Goal: Navigation & Orientation: Understand site structure

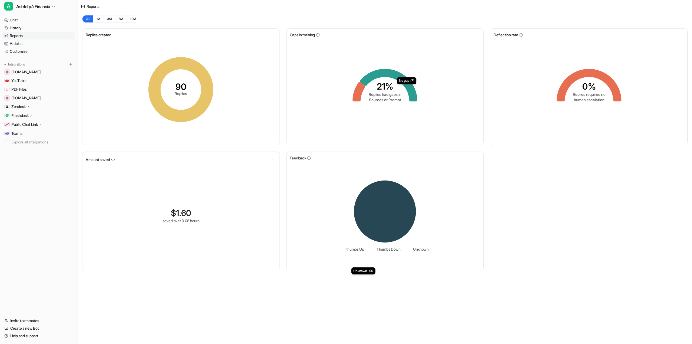
click at [374, 77] on icon at bounding box center [388, 85] width 57 height 32
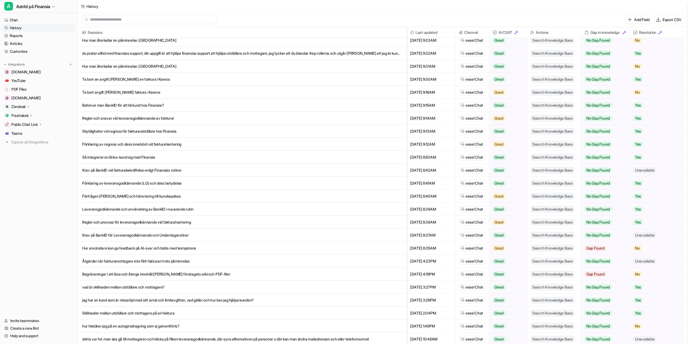
scroll to position [104, 0]
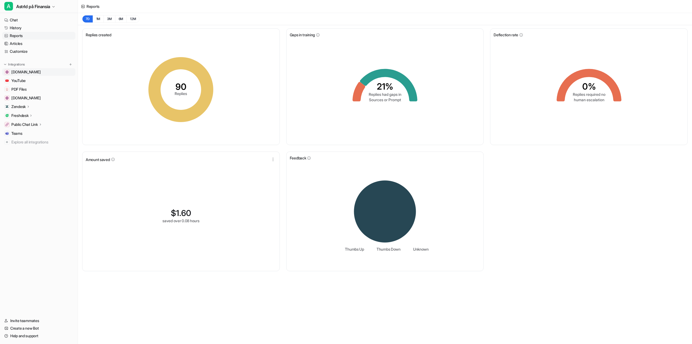
click at [30, 72] on span "[DOMAIN_NAME]" at bounding box center [25, 71] width 29 height 5
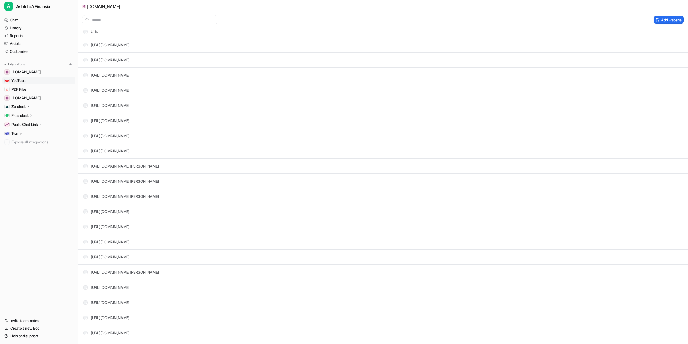
click at [19, 79] on span "YouTube" at bounding box center [18, 80] width 14 height 5
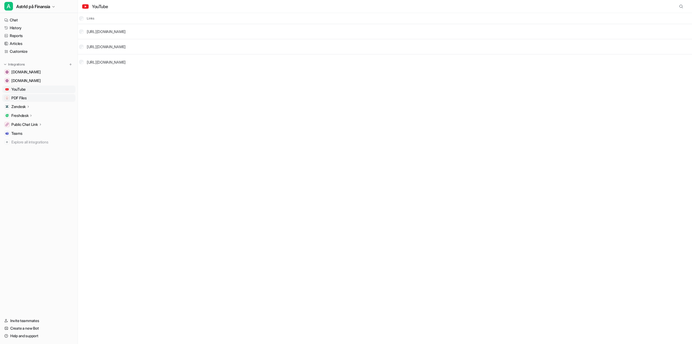
click at [43, 101] on link "PDF Files" at bounding box center [38, 98] width 73 height 8
click at [27, 105] on icon at bounding box center [28, 106] width 4 height 4
click at [27, 105] on icon at bounding box center [28, 107] width 4 height 4
click at [32, 98] on span "[DOMAIN_NAME]" at bounding box center [25, 97] width 29 height 5
click at [113, 46] on link "[URL][DOMAIN_NAME]" at bounding box center [110, 45] width 39 height 5
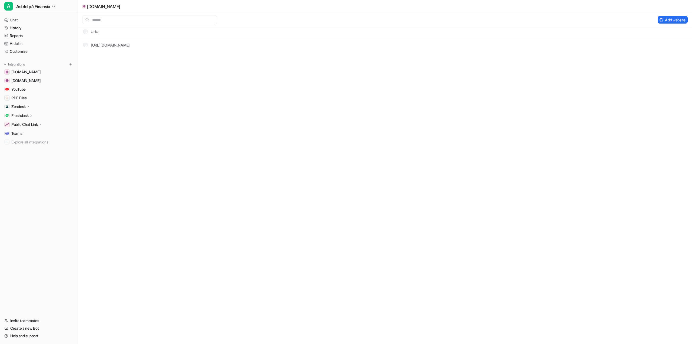
click at [28, 113] on p "Freshdesk" at bounding box center [19, 115] width 17 height 5
click at [28, 115] on p "Freshdesk" at bounding box center [19, 115] width 17 height 5
click at [24, 133] on link "Teams" at bounding box center [38, 133] width 73 height 8
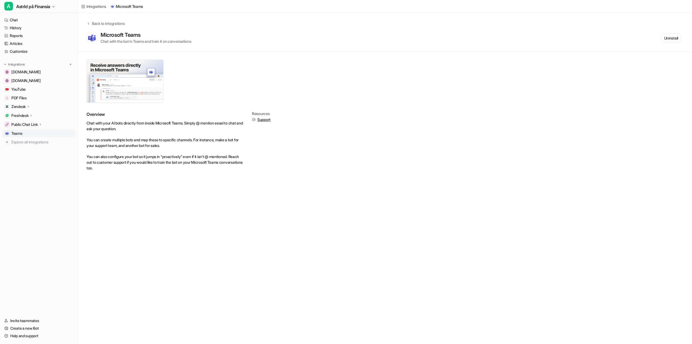
click at [30, 106] on icon at bounding box center [28, 106] width 4 height 4
click at [28, 113] on p "Overview" at bounding box center [23, 114] width 16 height 5
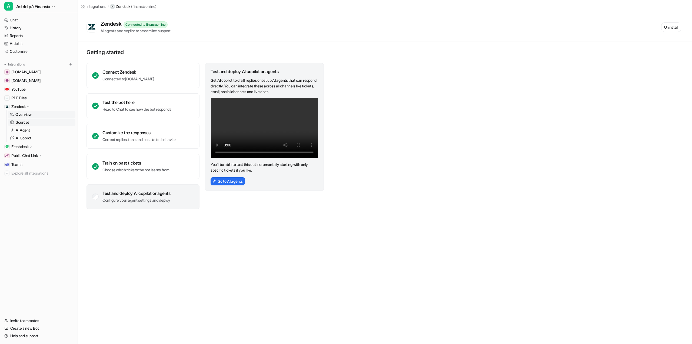
click at [34, 120] on link "Sources" at bounding box center [42, 122] width 68 height 8
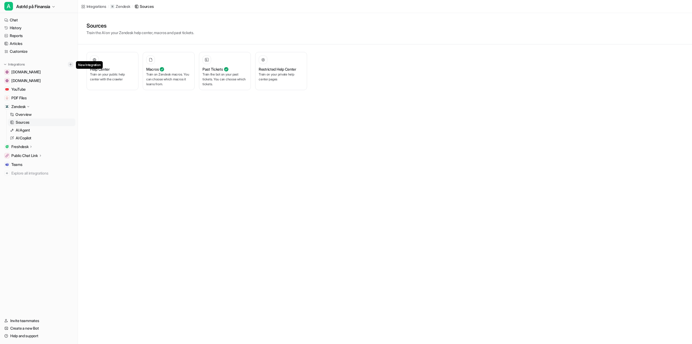
click at [71, 65] on img at bounding box center [71, 64] width 4 height 4
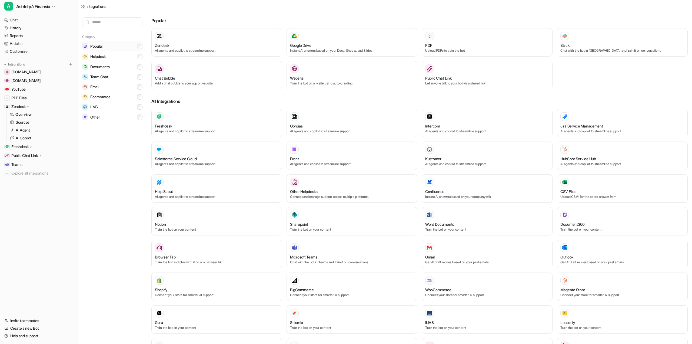
click at [121, 45] on button "Popular" at bounding box center [112, 46] width 60 height 10
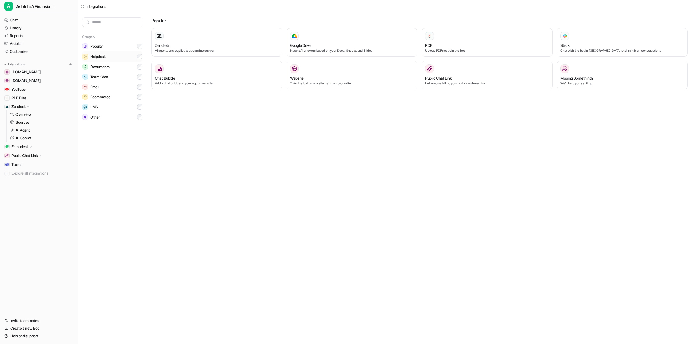
click at [112, 55] on button "Helpdesk" at bounding box center [112, 56] width 60 height 10
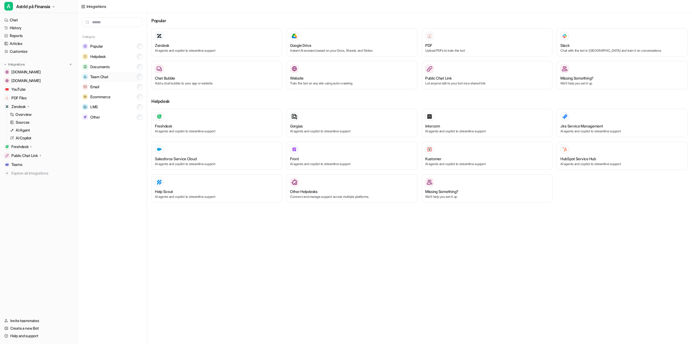
click at [108, 74] on span "Team Chat" at bounding box center [99, 76] width 18 height 5
click at [123, 69] on button "Documents" at bounding box center [112, 67] width 60 height 10
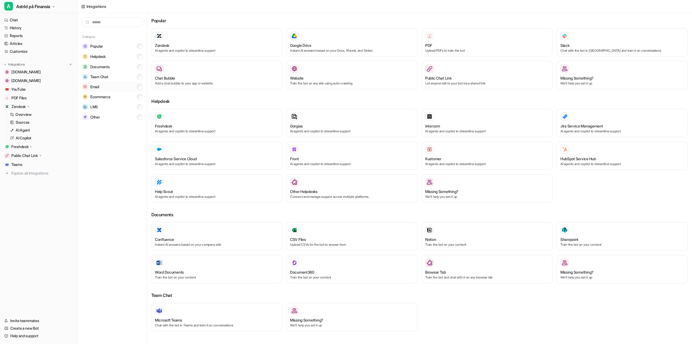
click at [121, 85] on button "Email" at bounding box center [112, 87] width 60 height 10
click at [119, 98] on button "Ecommerce" at bounding box center [112, 97] width 60 height 10
click at [135, 45] on button "Popular" at bounding box center [112, 46] width 60 height 10
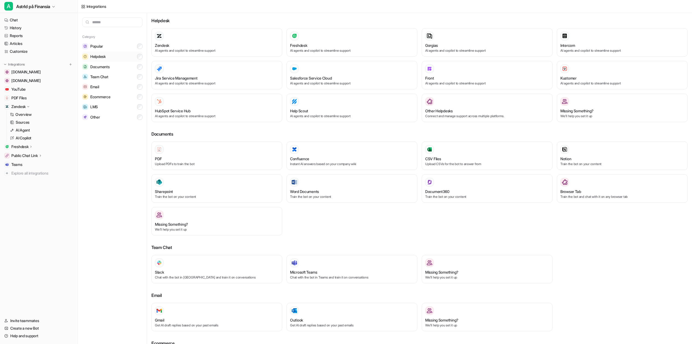
click at [133, 55] on button "Helpdesk" at bounding box center [112, 56] width 60 height 10
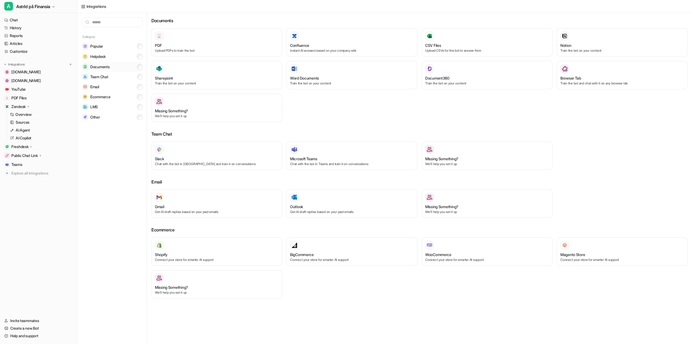
click at [130, 68] on button "Documents" at bounding box center [112, 67] width 60 height 10
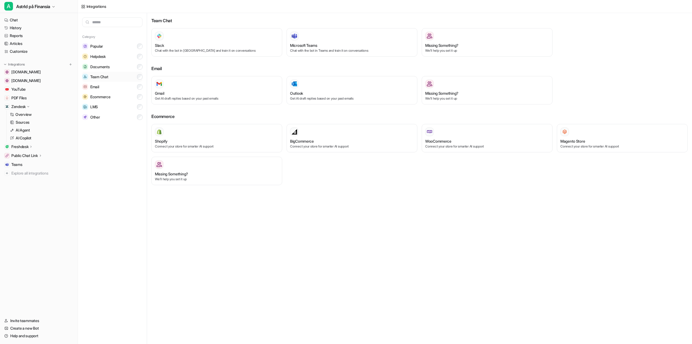
click at [128, 72] on button "Team Chat" at bounding box center [112, 77] width 60 height 10
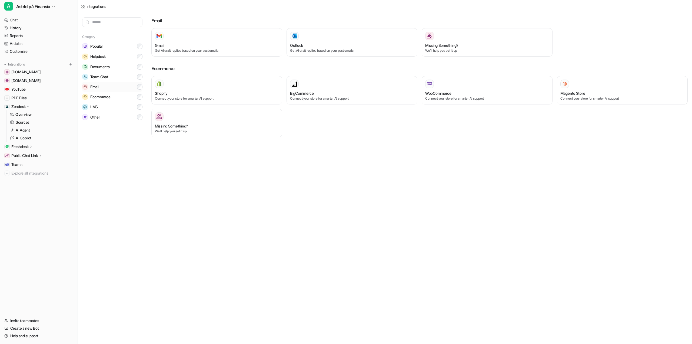
click at [121, 87] on button "Email" at bounding box center [112, 87] width 60 height 10
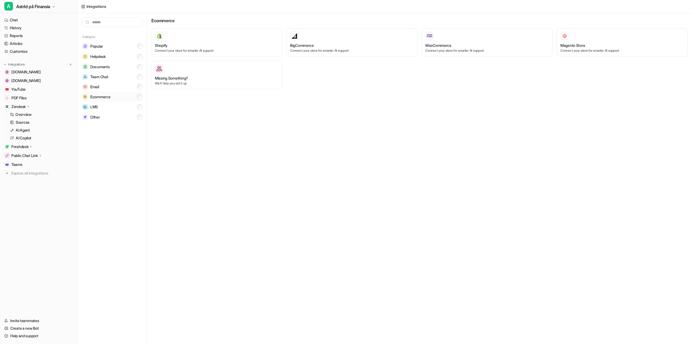
click at [121, 95] on button "Ecommerce" at bounding box center [112, 97] width 60 height 10
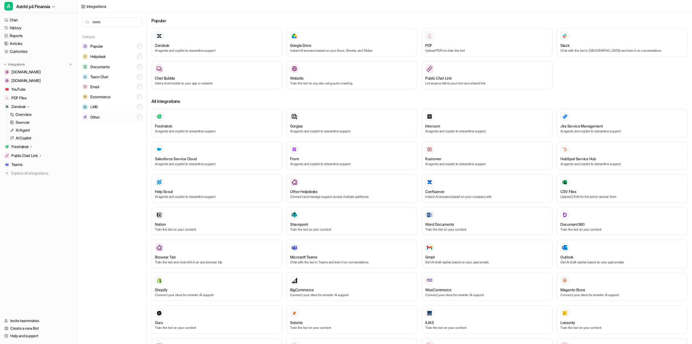
click at [113, 115] on button "Other" at bounding box center [112, 117] width 60 height 10
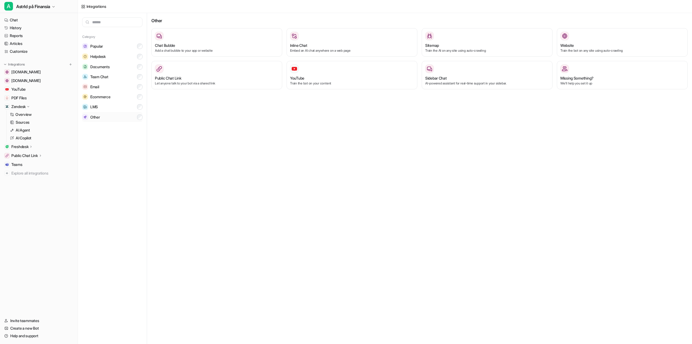
click at [106, 116] on button "Other" at bounding box center [112, 117] width 60 height 10
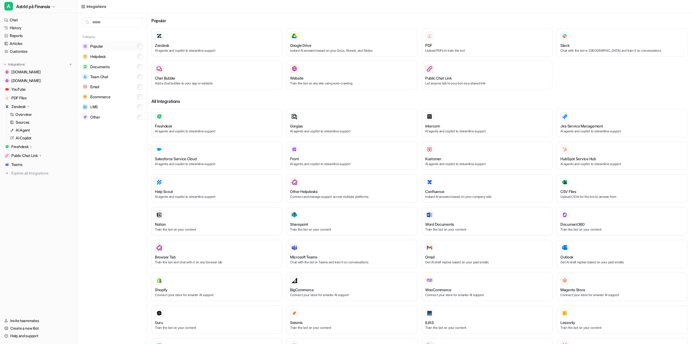
click at [120, 47] on button "Popular" at bounding box center [112, 46] width 60 height 10
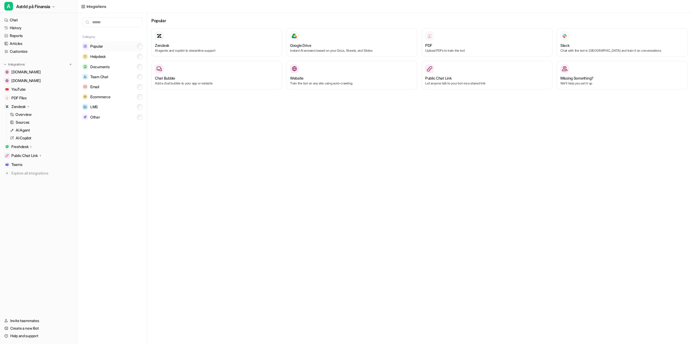
click at [124, 49] on button "Popular" at bounding box center [112, 46] width 60 height 10
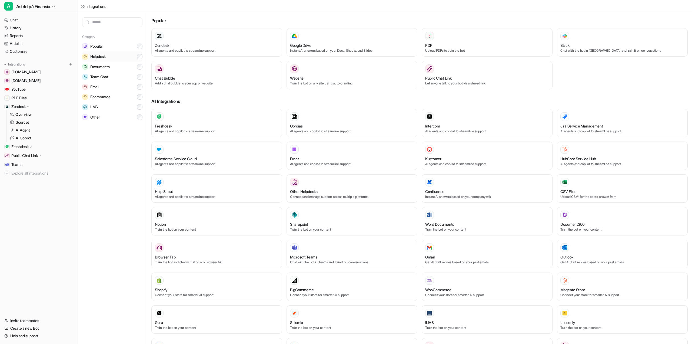
click at [116, 56] on button "Helpdesk" at bounding box center [112, 56] width 60 height 10
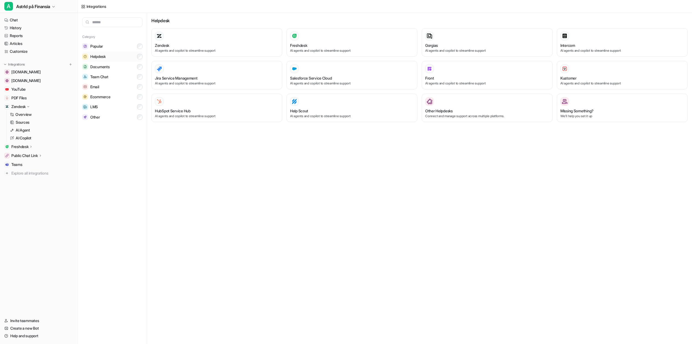
click at [116, 56] on button "Helpdesk" at bounding box center [112, 56] width 60 height 10
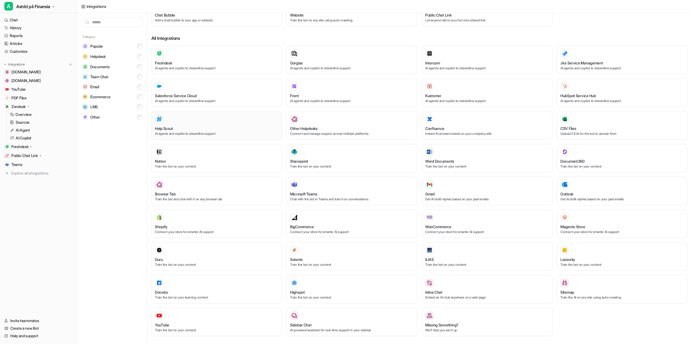
scroll to position [64, 0]
click at [129, 105] on button "LMS" at bounding box center [112, 107] width 60 height 10
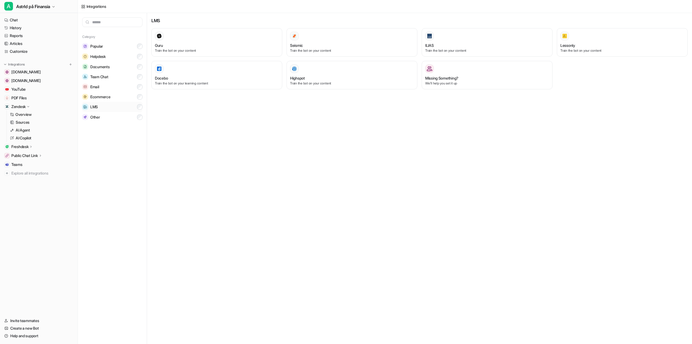
click at [129, 105] on button "LMS" at bounding box center [112, 107] width 60 height 10
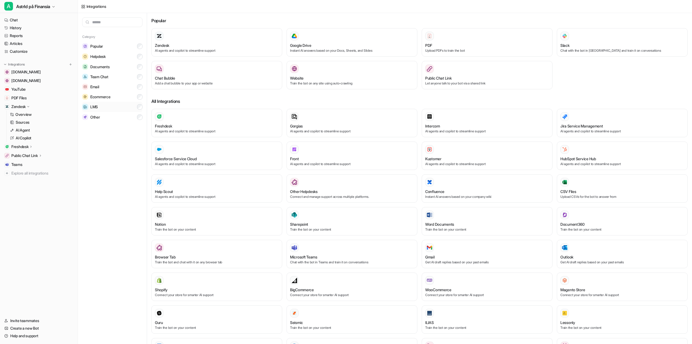
click at [129, 105] on button "LMS" at bounding box center [112, 107] width 60 height 10
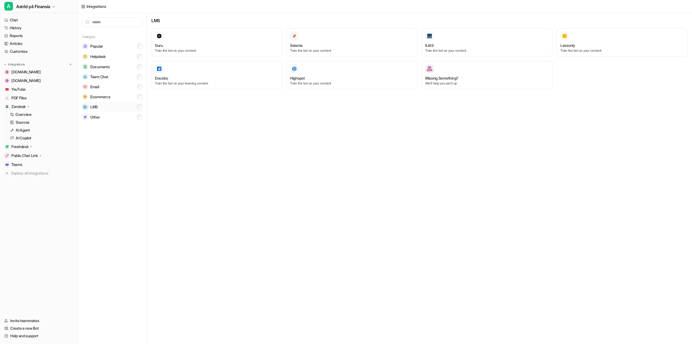
click at [129, 105] on button "LMS" at bounding box center [112, 107] width 60 height 10
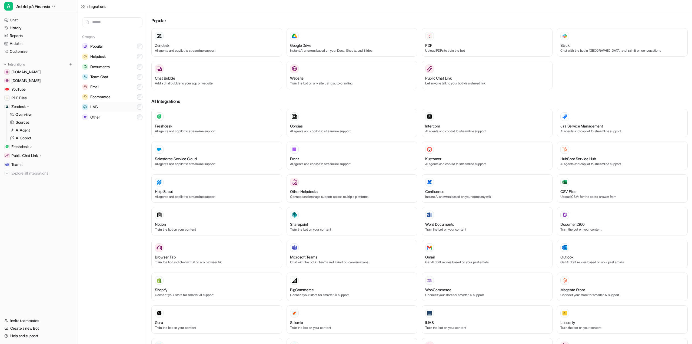
click at [124, 104] on button "LMS" at bounding box center [112, 107] width 60 height 10
